Goal: Communication & Community: Share content

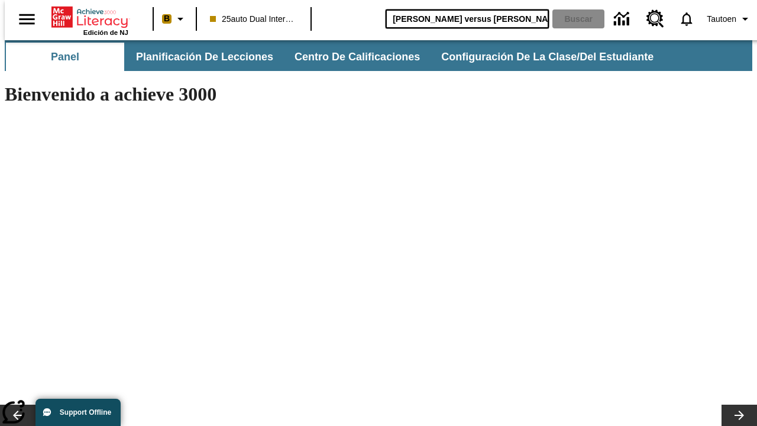
type input "[PERSON_NAME] versus [PERSON_NAME]"
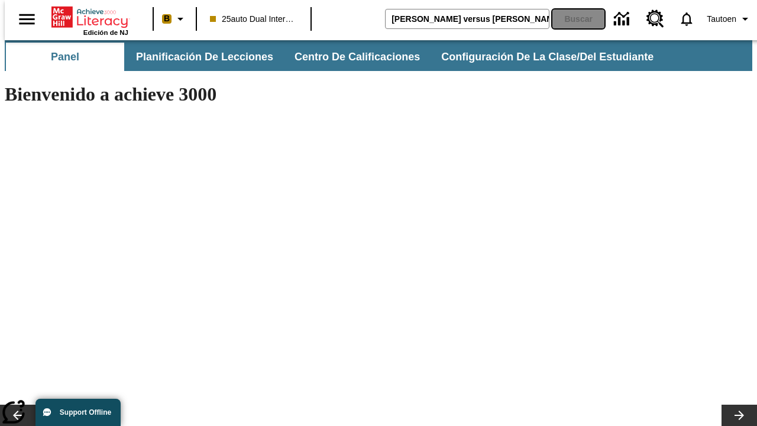
click at [571, 19] on button "Buscar" at bounding box center [579, 18] width 52 height 19
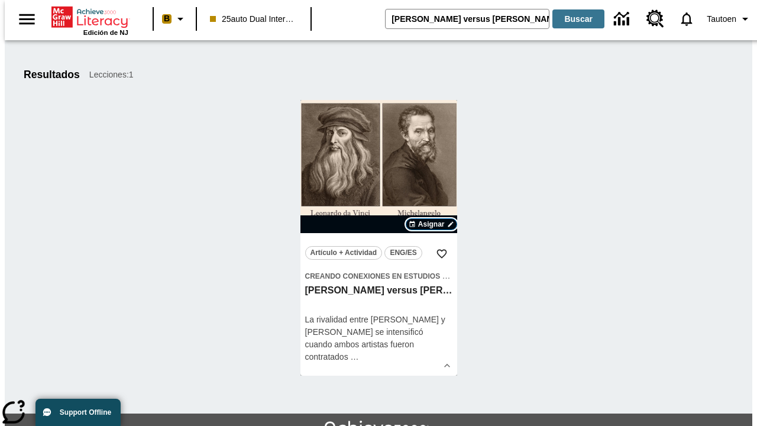
click at [431, 224] on span "Asignar" at bounding box center [431, 224] width 27 height 11
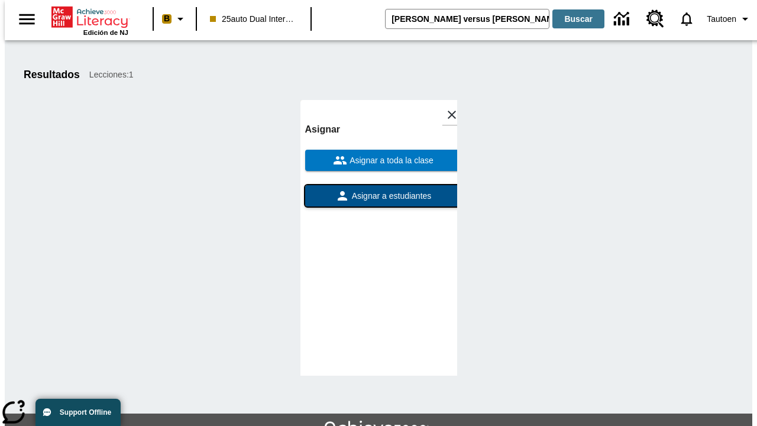
click at [379, 196] on span "Asignar a estudiantes" at bounding box center [391, 196] width 82 height 12
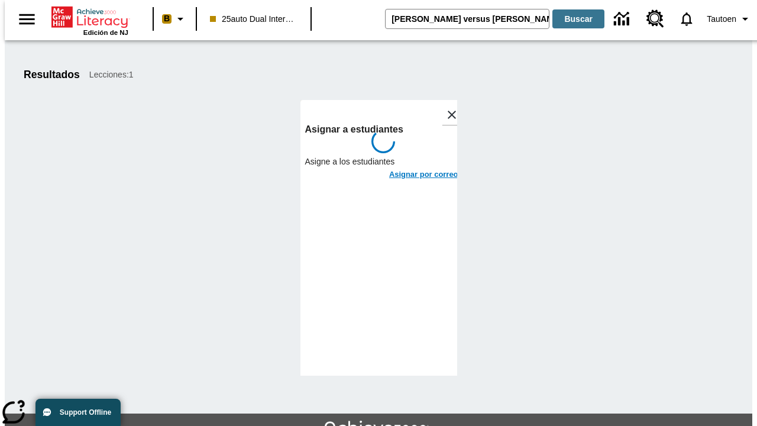
click at [413, 168] on h6 "Asignar por correo" at bounding box center [423, 175] width 69 height 14
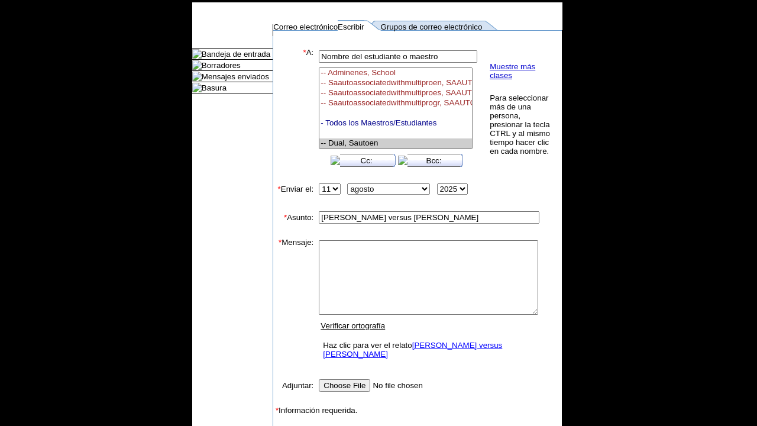
select select "U,21476361,1"
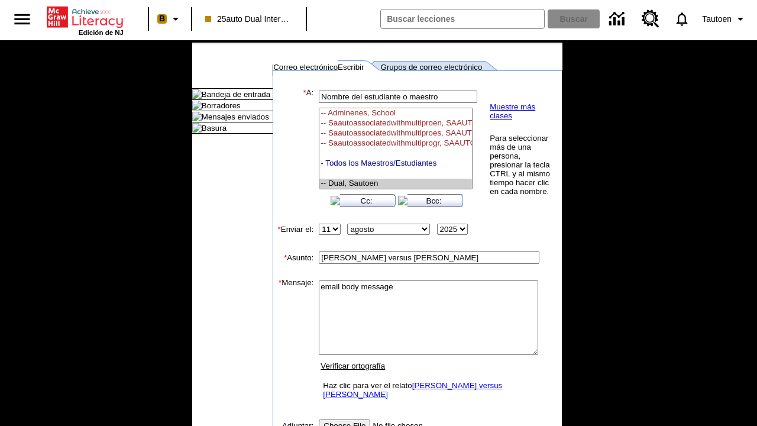
type textarea "email body message"
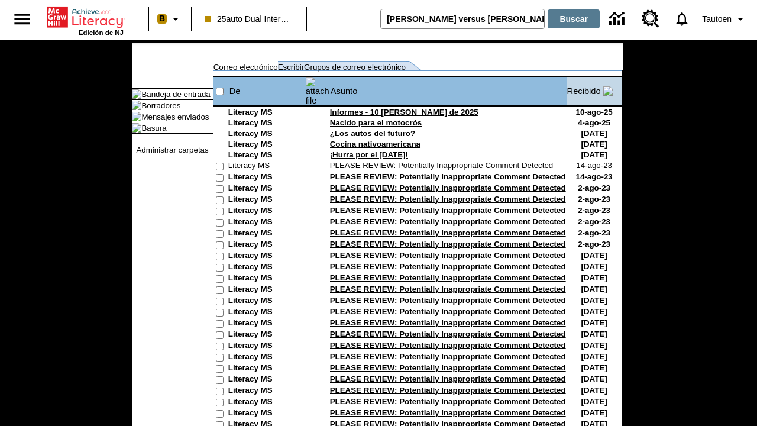
type input "[PERSON_NAME] versus [PERSON_NAME]"
click at [571, 19] on button "Buscar" at bounding box center [574, 18] width 52 height 19
